Goal: Find specific page/section: Find specific page/section

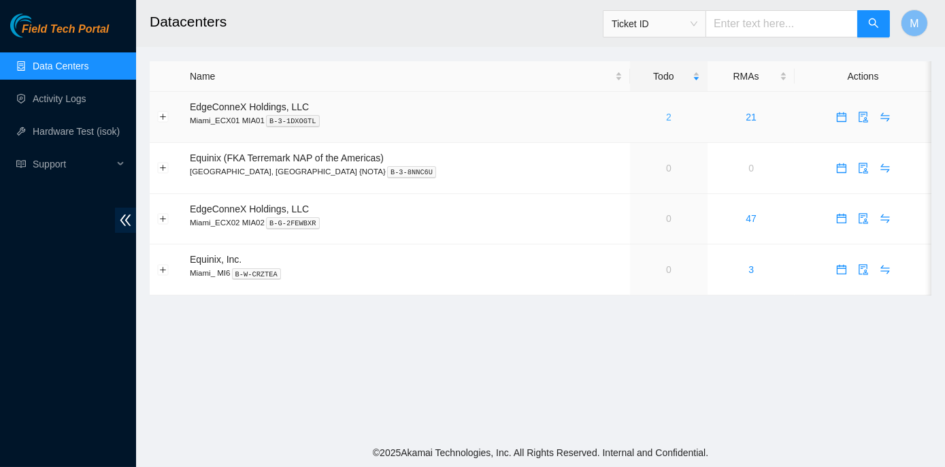
click at [666, 116] on link "2" at bounding box center [668, 117] width 5 height 11
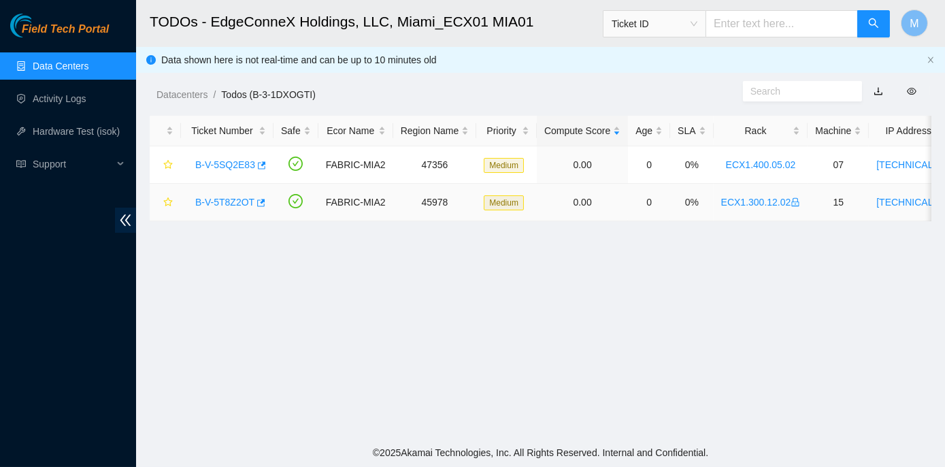
click at [223, 202] on link "B-V-5T8Z2OT" at bounding box center [224, 202] width 59 height 11
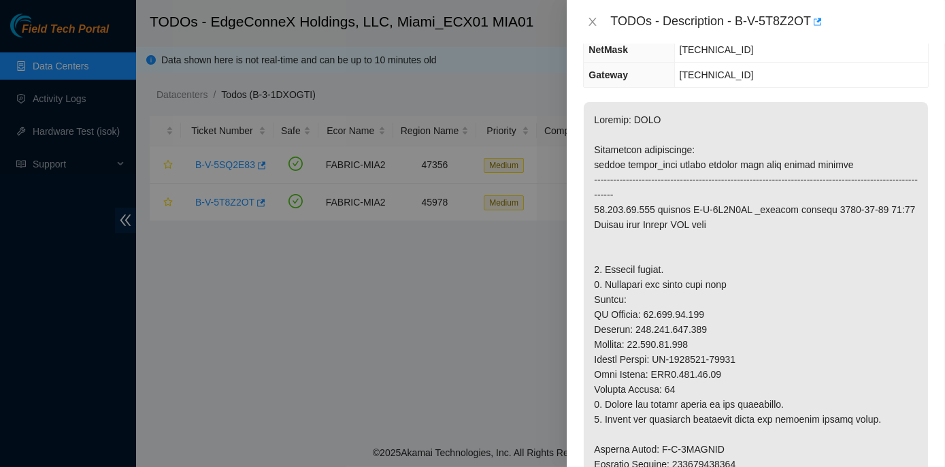
scroll to position [185, 0]
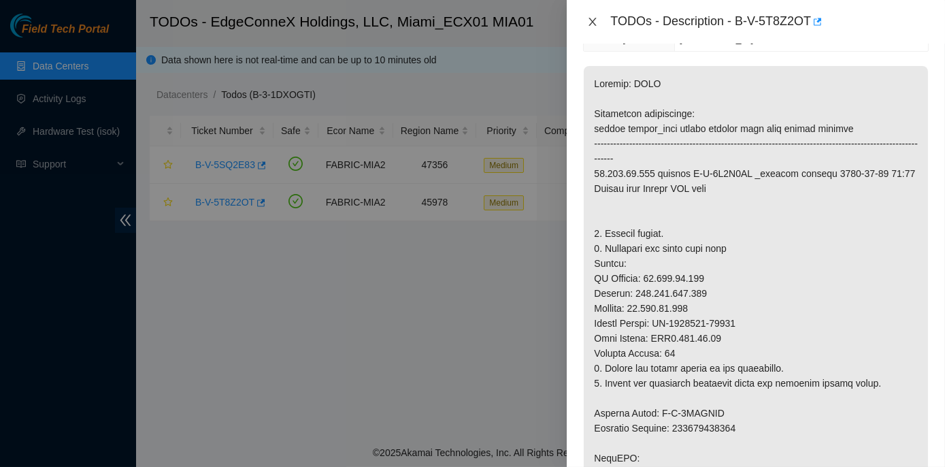
click at [594, 23] on icon "close" at bounding box center [592, 22] width 7 height 8
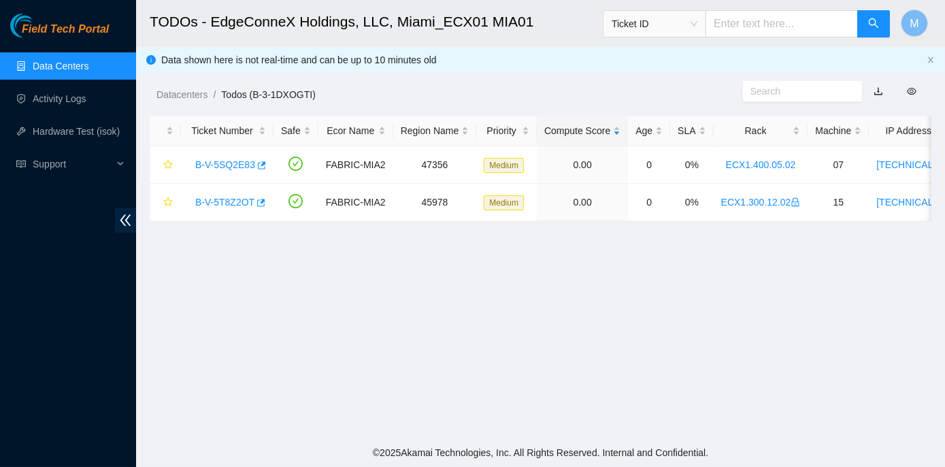
scroll to position [230, 0]
click at [66, 67] on link "Data Centers" at bounding box center [61, 66] width 56 height 11
